Goal: Transaction & Acquisition: Purchase product/service

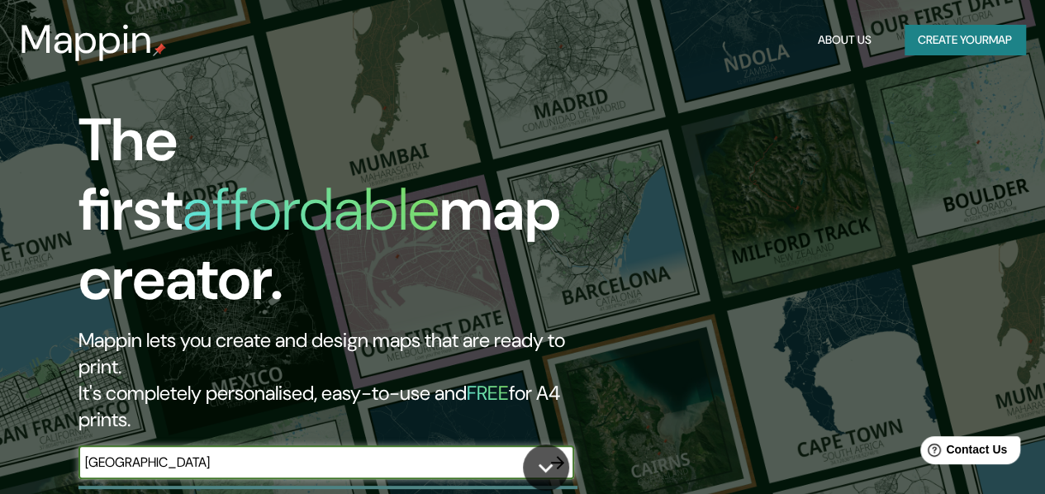
type input "[GEOGRAPHIC_DATA]"
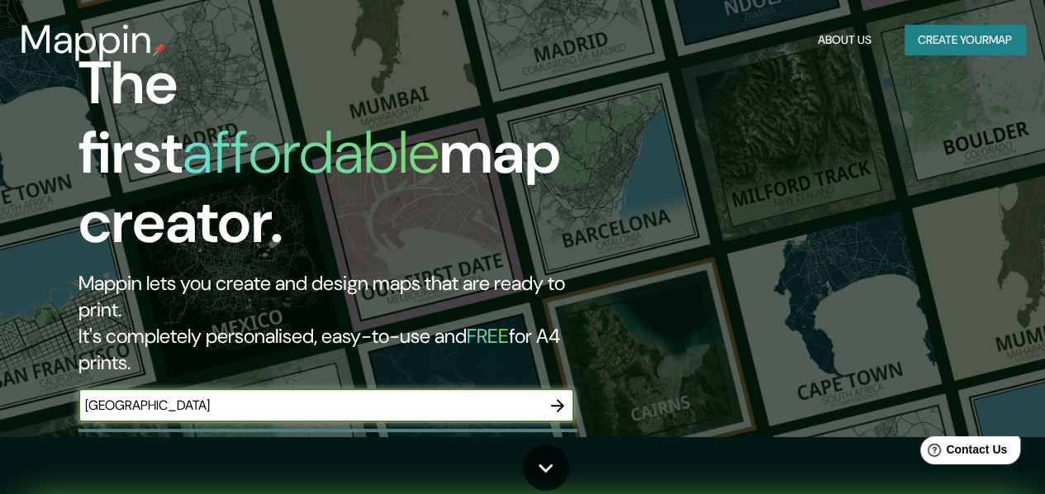
scroll to position [83, 0]
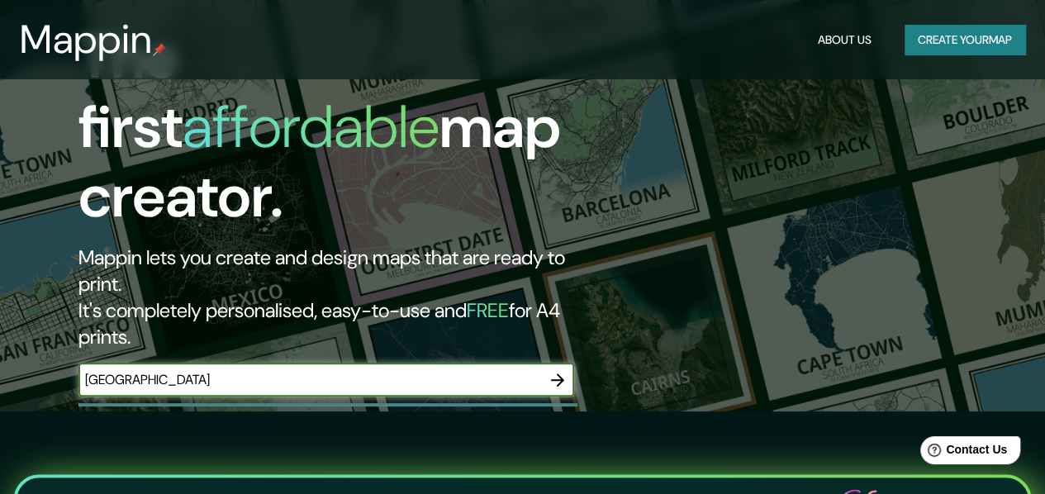
click at [564, 370] on icon "button" at bounding box center [558, 380] width 20 height 20
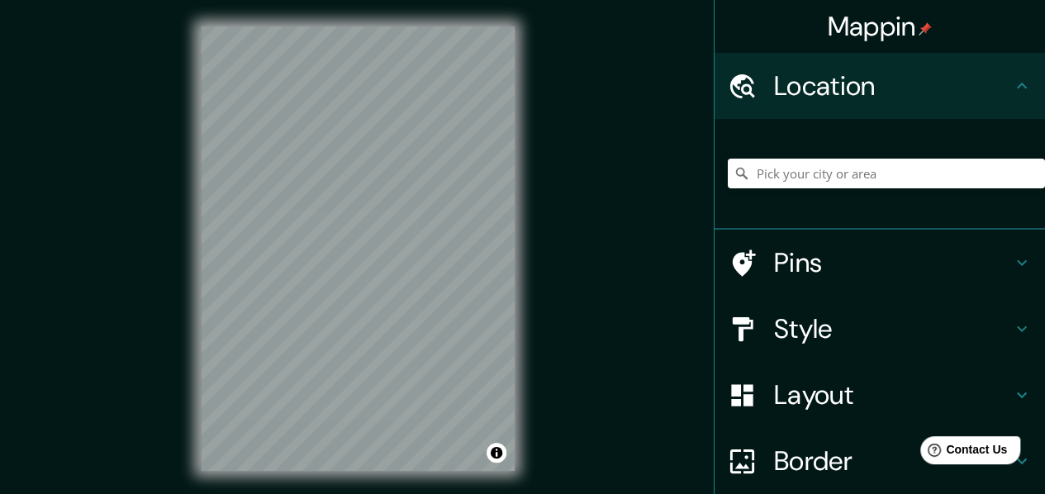
click at [811, 90] on h4 "Location" at bounding box center [893, 85] width 238 height 33
click at [788, 178] on input "Pick your city or area" at bounding box center [886, 174] width 317 height 30
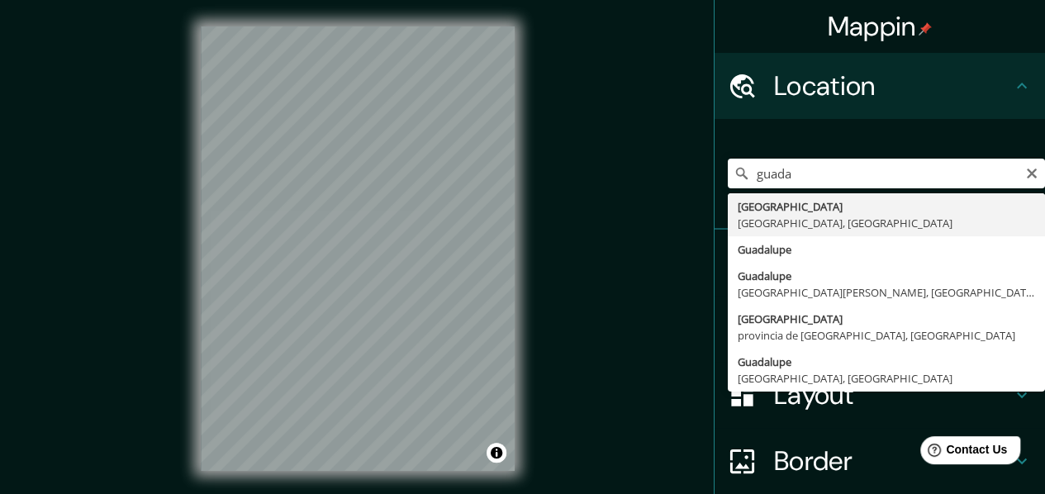
type input "[GEOGRAPHIC_DATA], [GEOGRAPHIC_DATA], [GEOGRAPHIC_DATA]"
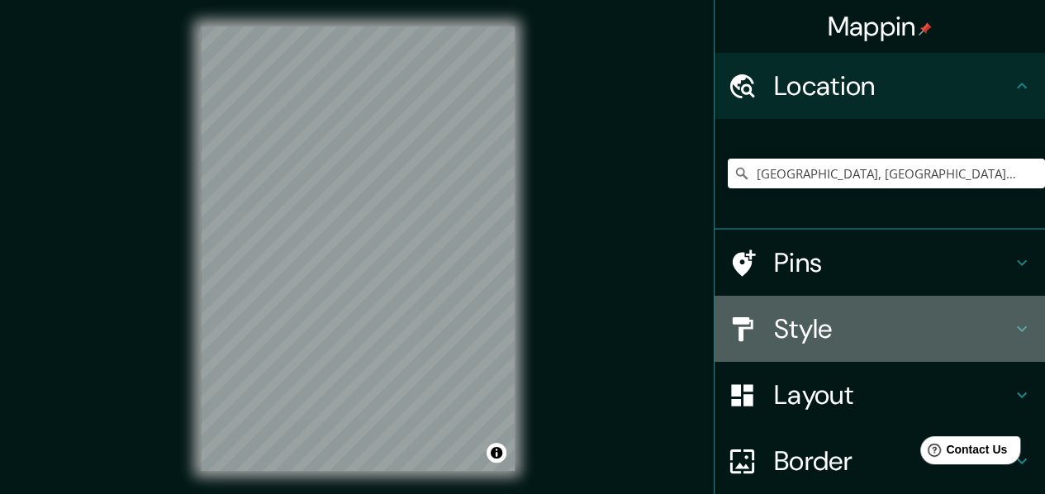
click at [810, 321] on h4 "Style" at bounding box center [893, 328] width 238 height 33
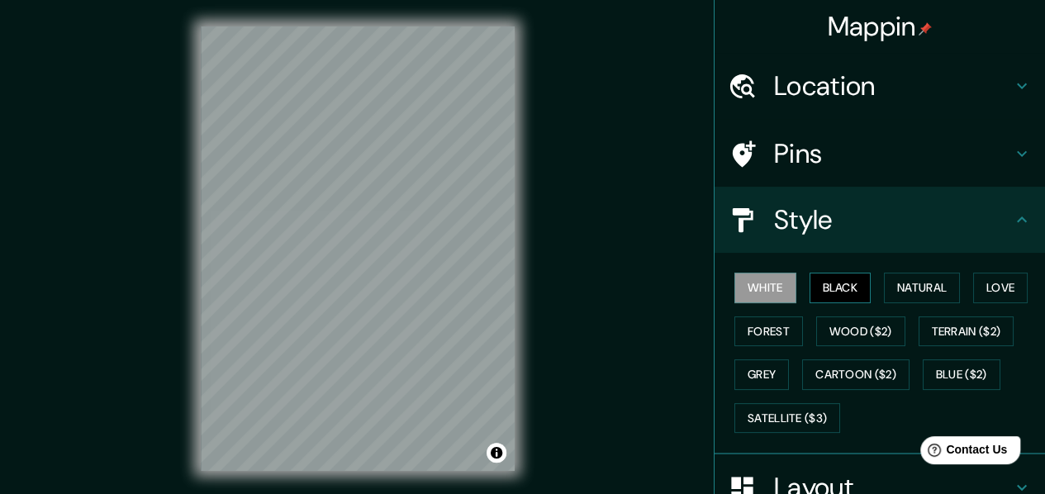
click at [820, 295] on button "Black" at bounding box center [841, 288] width 62 height 31
click at [894, 292] on button "Natural" at bounding box center [922, 288] width 76 height 31
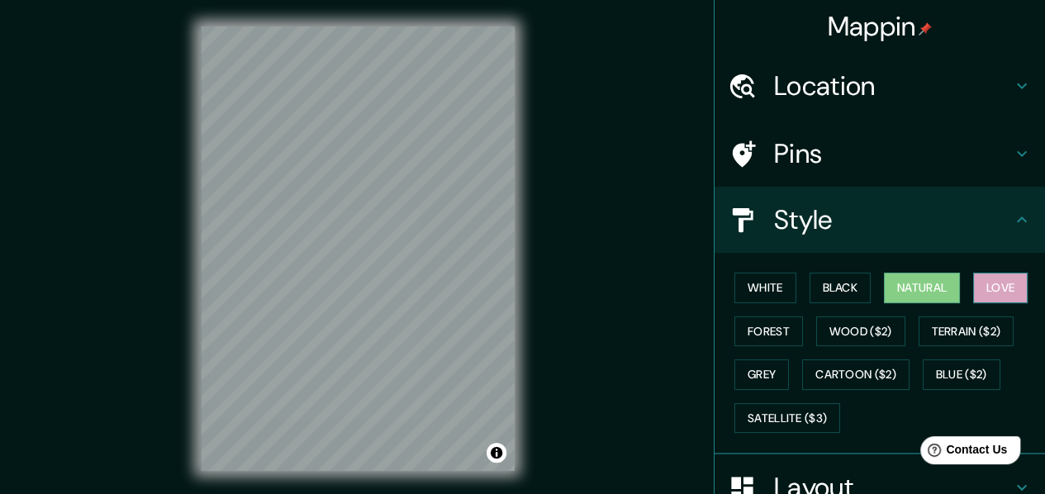
click at [975, 291] on button "Love" at bounding box center [1000, 288] width 55 height 31
click at [747, 334] on button "Forest" at bounding box center [768, 331] width 69 height 31
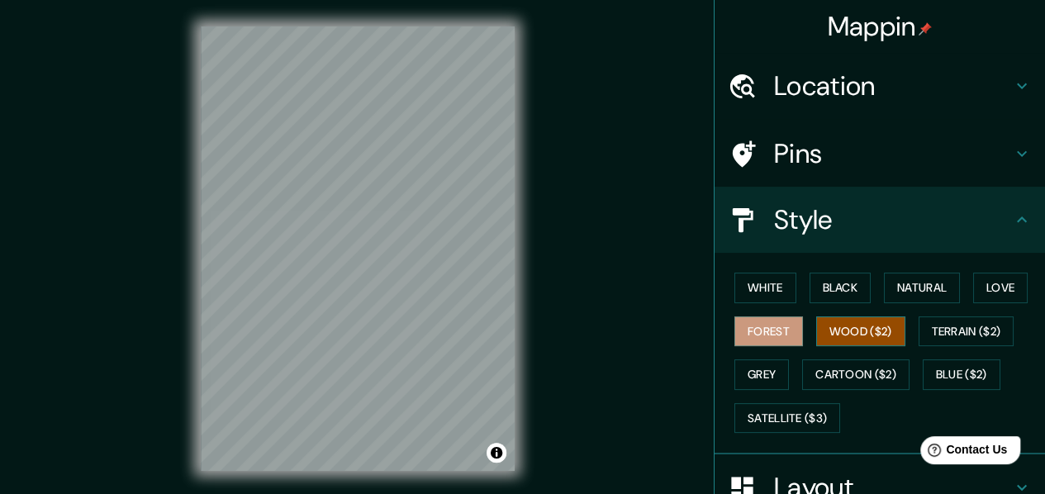
click at [858, 332] on button "Wood ($2)" at bounding box center [860, 331] width 89 height 31
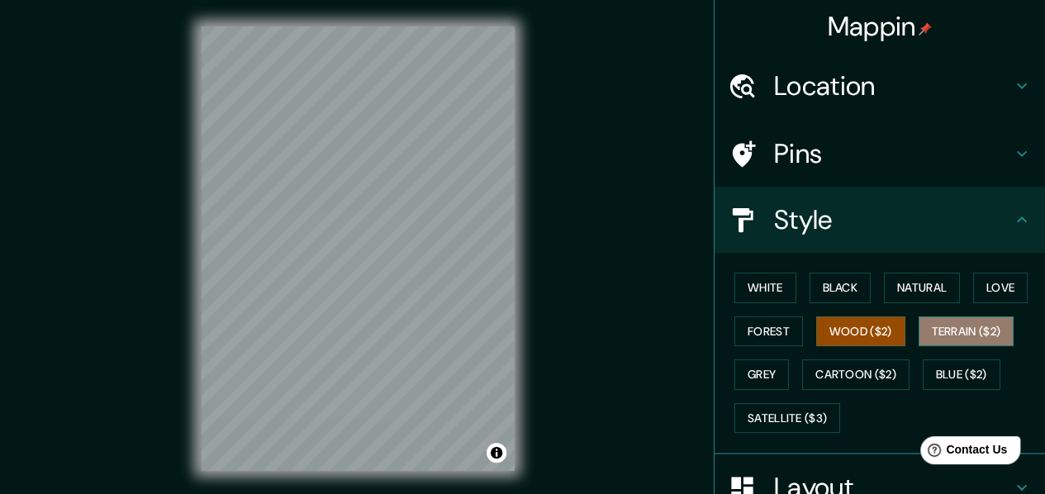
click at [949, 335] on button "Terrain ($2)" at bounding box center [967, 331] width 96 height 31
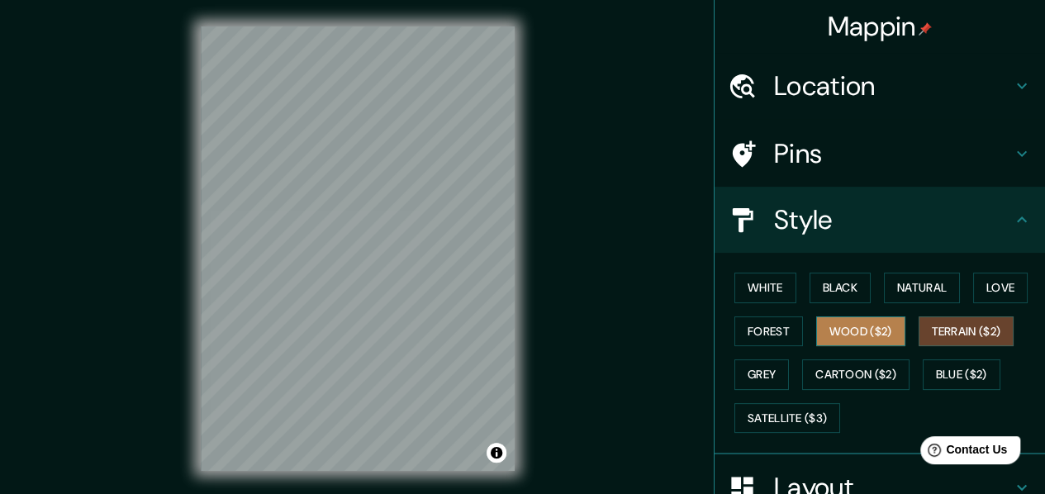
click at [849, 325] on button "Wood ($2)" at bounding box center [860, 331] width 89 height 31
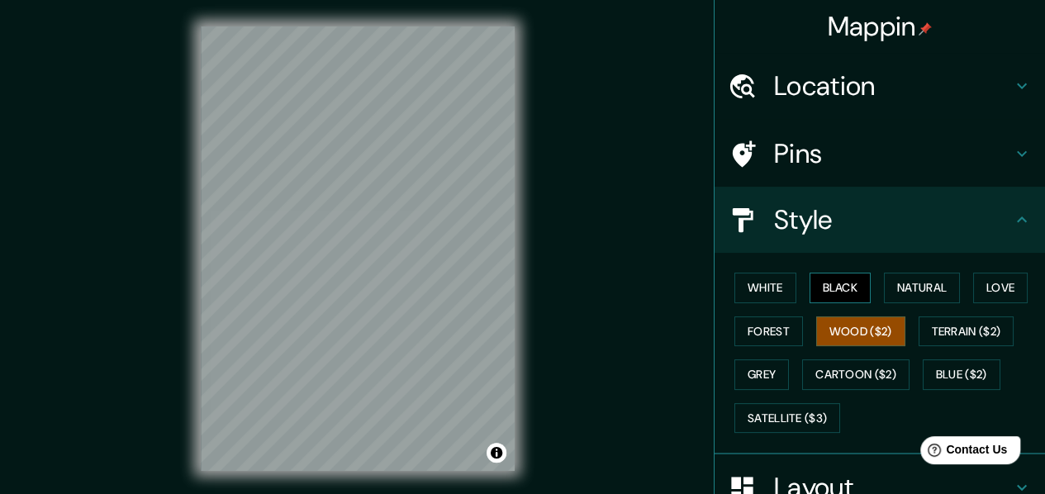
click at [827, 287] on button "Black" at bounding box center [841, 288] width 62 height 31
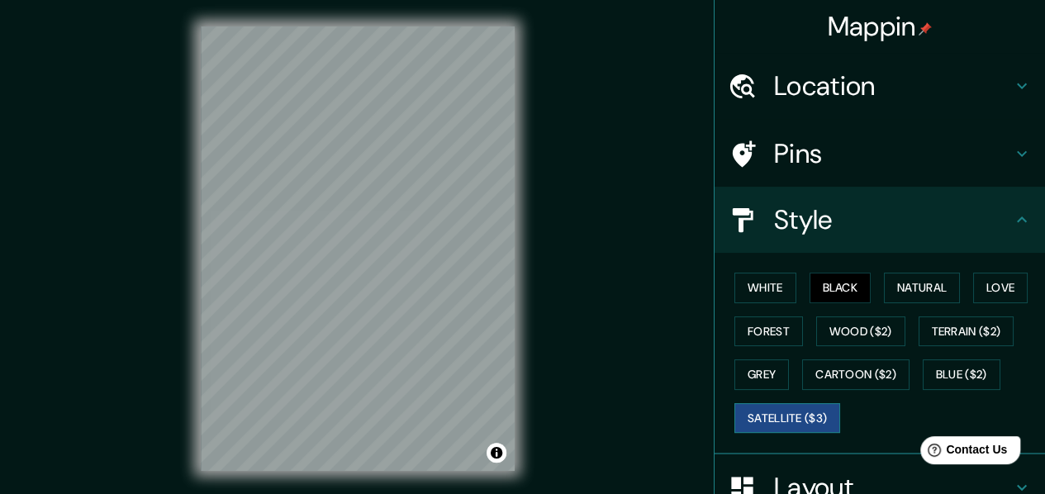
click at [783, 421] on button "Satellite ($3)" at bounding box center [787, 418] width 106 height 31
click at [938, 379] on button "Blue ($2)" at bounding box center [962, 374] width 78 height 31
